Goal: Information Seeking & Learning: Check status

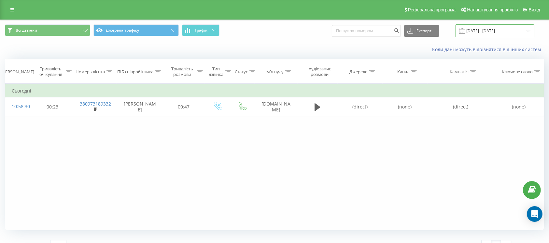
click at [498, 28] on input "[DATE] - [DATE]" at bounding box center [494, 30] width 79 height 13
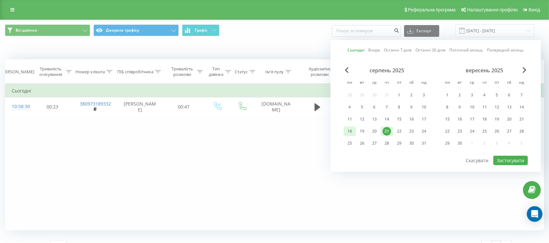
click at [351, 132] on div "18" at bounding box center [349, 131] width 8 height 8
click at [390, 129] on div "21" at bounding box center [386, 131] width 8 height 8
click at [508, 157] on button "Застосувати" at bounding box center [510, 160] width 34 height 9
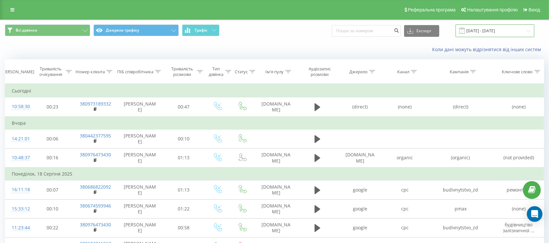
click at [476, 33] on input "[DATE] - [DATE]" at bounding box center [494, 30] width 79 height 13
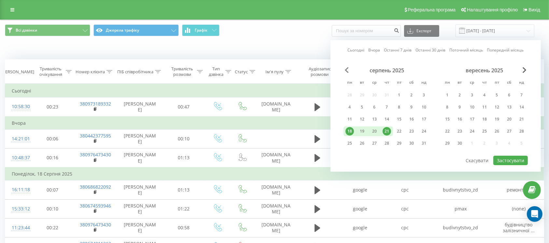
click at [347, 69] on span "Previous Month" at bounding box center [347, 70] width 4 height 6
click at [362, 94] on div "1" at bounding box center [362, 95] width 8 height 8
click at [484, 131] on div "21" at bounding box center [484, 131] width 8 height 8
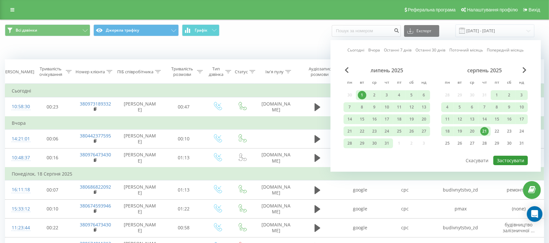
click at [510, 161] on button "Застосувати" at bounding box center [510, 160] width 34 height 9
type input "[DATE] - [DATE]"
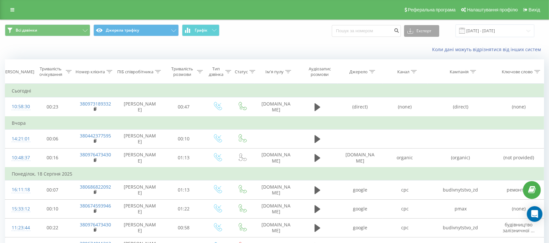
click at [425, 31] on button "Експорт" at bounding box center [421, 31] width 35 height 12
click at [419, 69] on span ".xlsx" at bounding box center [413, 66] width 9 height 6
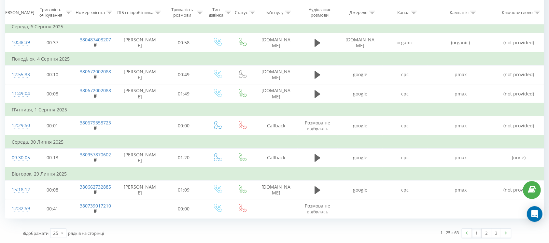
scroll to position [555, 0]
click at [487, 231] on link "2" at bounding box center [486, 232] width 10 height 9
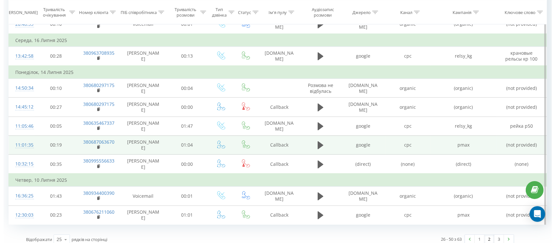
scroll to position [498, 0]
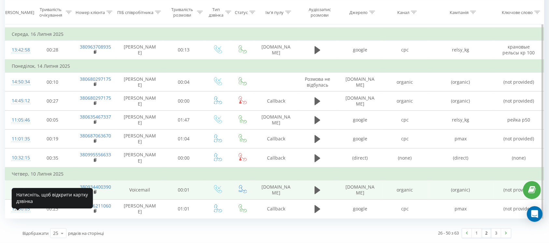
click at [25, 190] on div "16:36:25" at bounding box center [18, 189] width 13 height 13
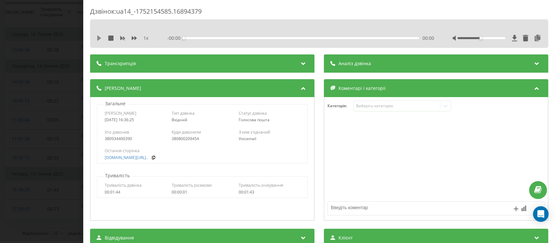
click at [96, 39] on div "1 x - 00:00 00:00 00:00" at bounding box center [319, 38] width 449 height 10
click at [97, 38] on icon at bounding box center [99, 37] width 5 height 5
click at [63, 51] on div "Дзвінок : ua14_-1752154585.16894379 1 x 00:00 00:00 00:00 Транскрипція Для AI-а…" at bounding box center [277, 121] width 555 height 243
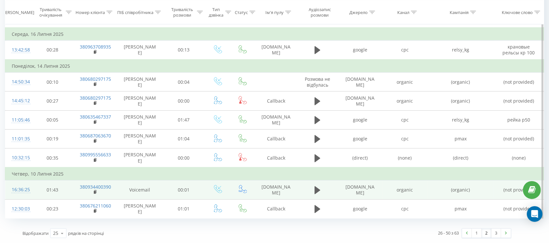
click at [24, 186] on div "16:36:25" at bounding box center [18, 189] width 13 height 13
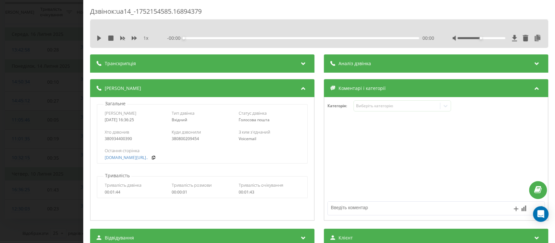
drag, startPoint x: 73, startPoint y: 53, endPoint x: 124, endPoint y: 108, distance: 74.9
click at [73, 53] on div "Дзвінок : ua14_-1752154585.16894379 1 x - 00:00 00:00 00:00 Транскрипція Для AI…" at bounding box center [277, 121] width 555 height 243
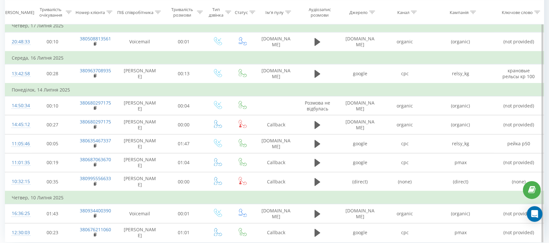
scroll to position [412, 0]
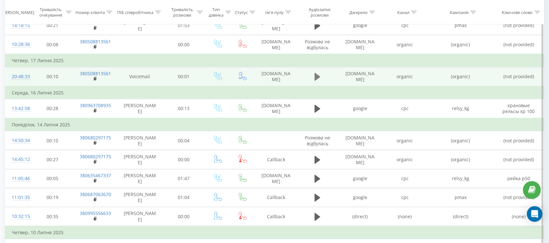
click at [317, 81] on icon at bounding box center [317, 77] width 6 height 8
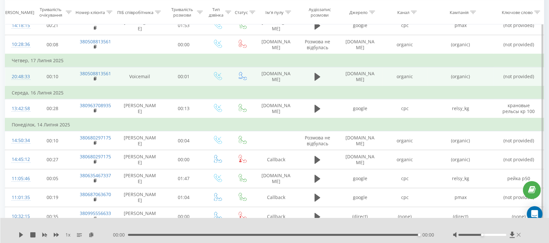
click at [519, 236] on icon at bounding box center [518, 235] width 4 height 4
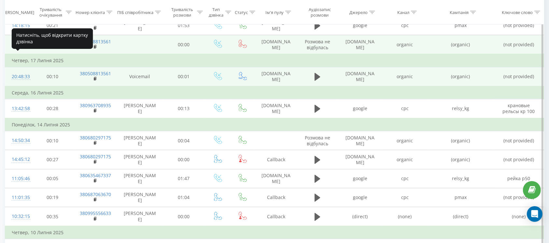
click at [22, 51] on div "10:28:36" at bounding box center [18, 44] width 13 height 13
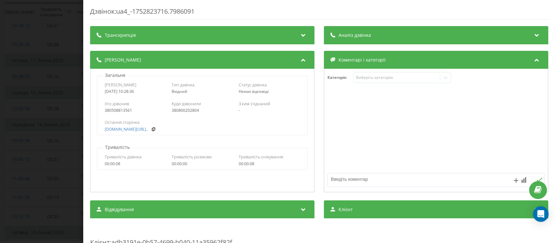
drag, startPoint x: 43, startPoint y: 85, endPoint x: 75, endPoint y: 118, distance: 46.9
click at [43, 85] on div "Дзвінок : ua4_-1752823716.7986091 Транскрипція Для AI-аналізу майбутніх дзвінкі…" at bounding box center [277, 121] width 555 height 243
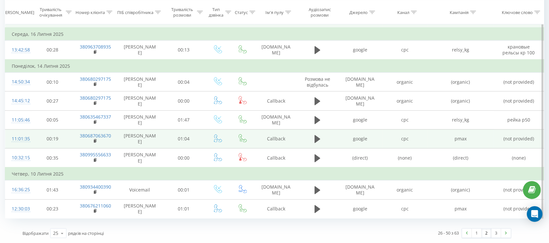
scroll to position [498, 0]
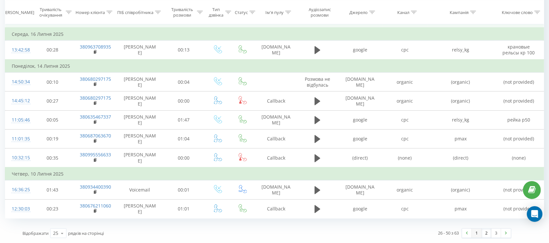
click at [477, 235] on link "1" at bounding box center [476, 232] width 10 height 9
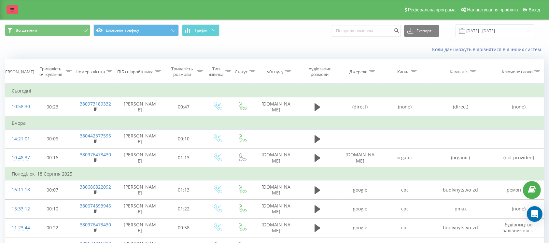
click at [11, 8] on icon at bounding box center [12, 9] width 4 height 5
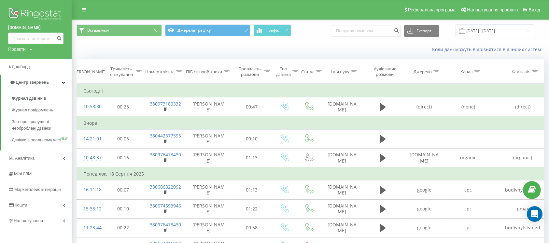
click at [21, 50] on div "Проекти" at bounding box center [17, 49] width 18 height 7
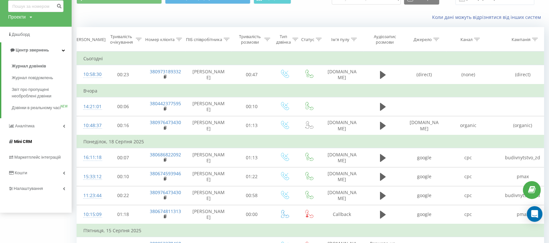
scroll to position [87, 0]
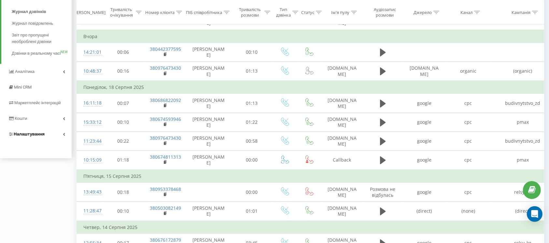
click at [30, 136] on span "Налаштування" at bounding box center [29, 133] width 31 height 5
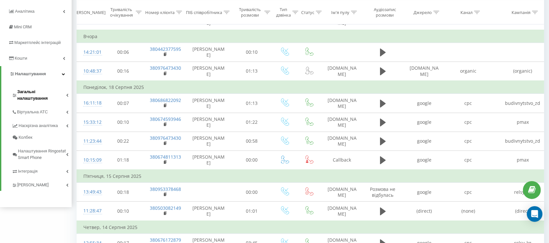
click at [31, 91] on span "Загальні налаштування" at bounding box center [41, 95] width 49 height 13
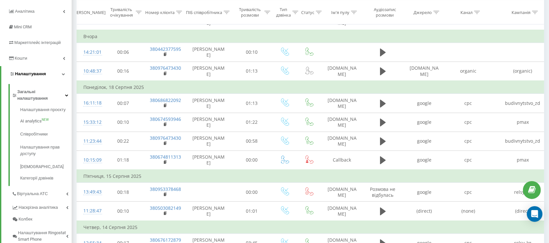
click at [33, 78] on link "Налаштування" at bounding box center [36, 74] width 70 height 16
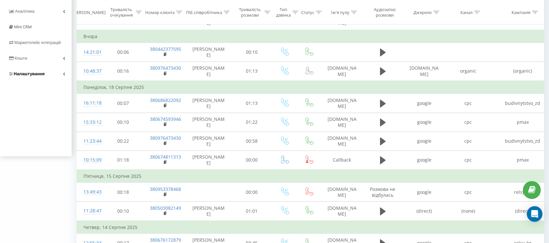
click at [33, 77] on link "Налаштування" at bounding box center [36, 74] width 72 height 16
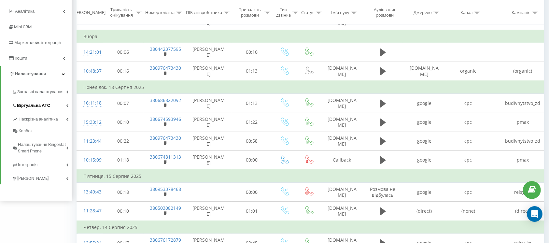
click at [33, 105] on span "Віртуальна АТС" at bounding box center [33, 105] width 33 height 7
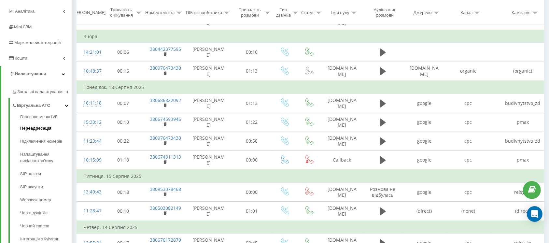
click at [39, 129] on span "Переадресація" at bounding box center [35, 128] width 31 height 7
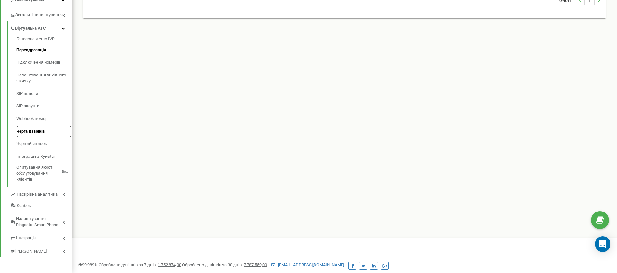
click at [34, 133] on link "Черга дзвінків" at bounding box center [43, 131] width 55 height 13
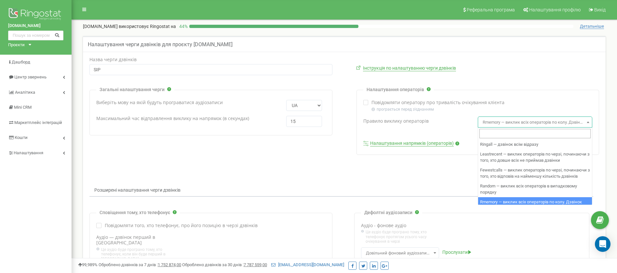
click at [552, 123] on span "Rmemory — виклик всіх операторів по колу. Дзвінок надходить після оператора, що…" at bounding box center [535, 122] width 110 height 9
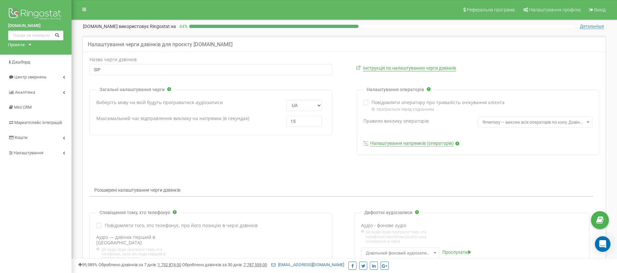
click at [552, 123] on span "Rmemory — виклик всіх операторів по колу. Дзвінок надходить після оператора, що…" at bounding box center [535, 122] width 110 height 9
click at [23, 156] on link "Налаштування" at bounding box center [36, 152] width 72 height 15
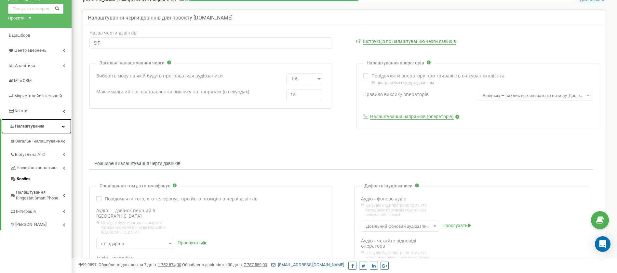
scroll to position [49, 0]
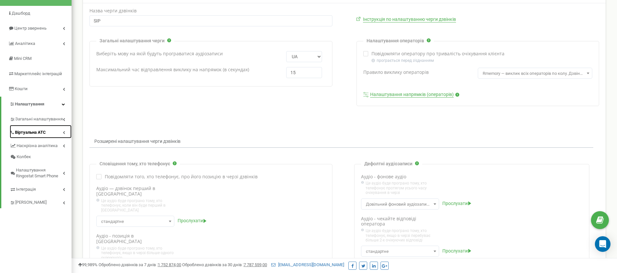
click at [28, 132] on span "Віртуальна АТС" at bounding box center [30, 133] width 31 height 6
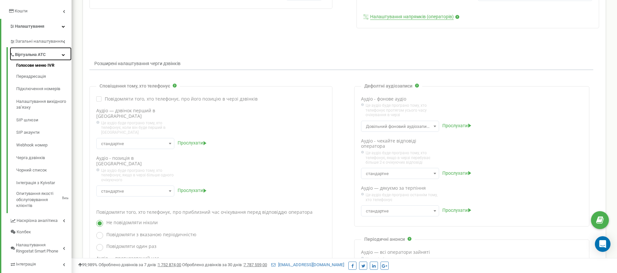
scroll to position [73, 0]
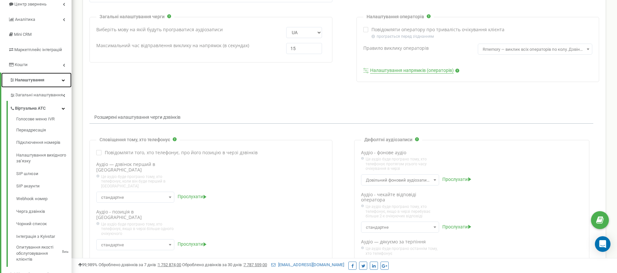
click at [25, 76] on link "Налаштування" at bounding box center [36, 80] width 70 height 15
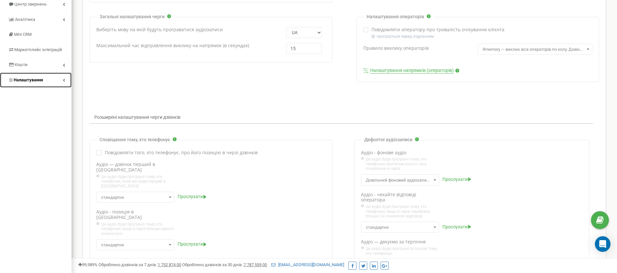
click at [26, 77] on link "Налаштування" at bounding box center [36, 80] width 72 height 15
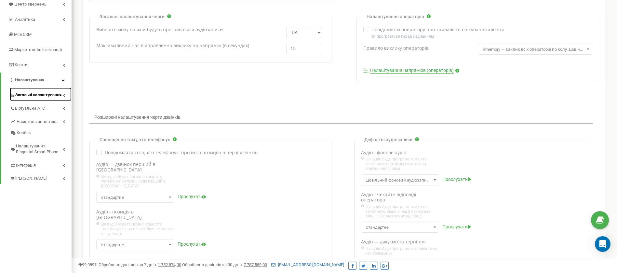
click at [32, 93] on span "Загальні налаштування" at bounding box center [38, 95] width 46 height 6
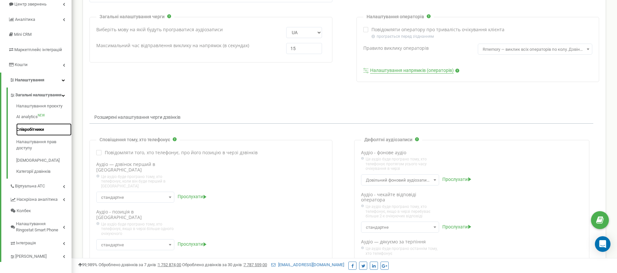
click at [32, 130] on link "Співробітники" at bounding box center [43, 129] width 55 height 13
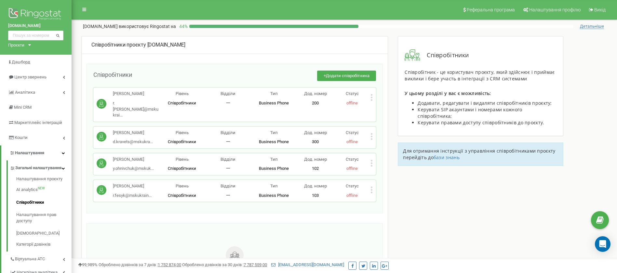
drag, startPoint x: 605, startPoint y: 159, endPoint x: 458, endPoint y: 80, distance: 166.4
click at [592, 150] on div "Співробітники проєкту msktransbud.com Співробітники + Додати співробітника Рома…" at bounding box center [344, 203] width 536 height 334
click at [40, 76] on span "Центр звернень" at bounding box center [30, 77] width 32 height 5
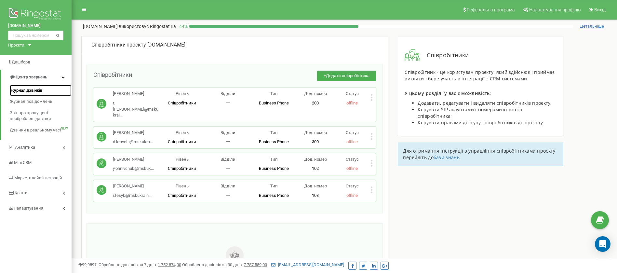
click at [30, 92] on span "Журнал дзвінків" at bounding box center [26, 91] width 33 height 6
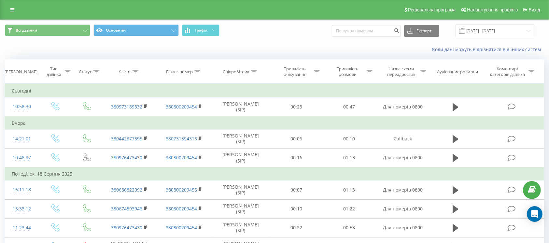
click at [281, 48] on div "Коли дані можуть відрізнятися вiд інших систем" at bounding box center [377, 49] width 343 height 7
